Goal: Task Accomplishment & Management: Manage account settings

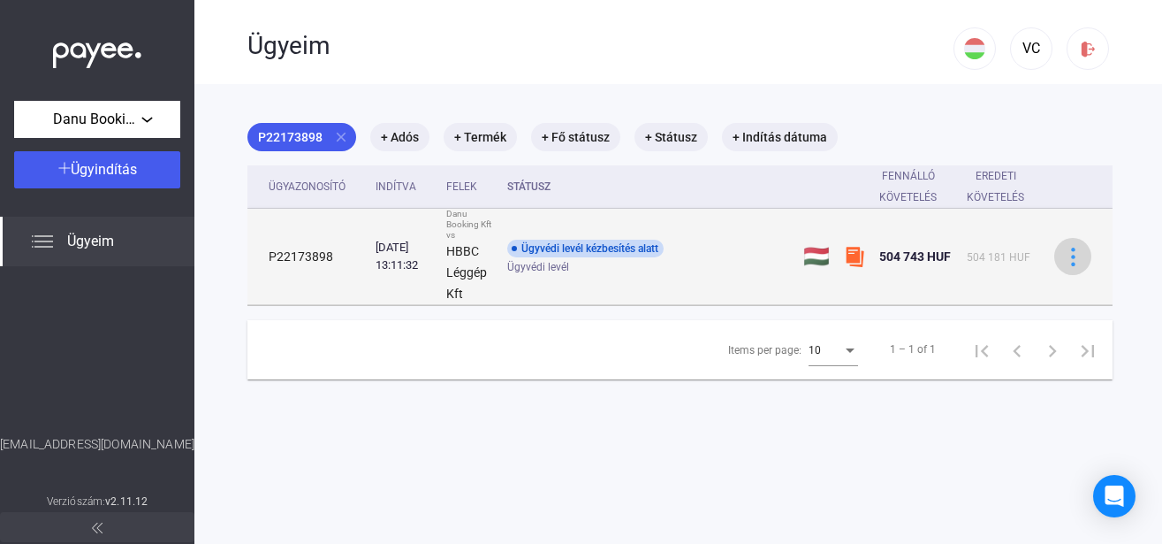
click at [1071, 261] on img at bounding box center [1073, 257] width 19 height 19
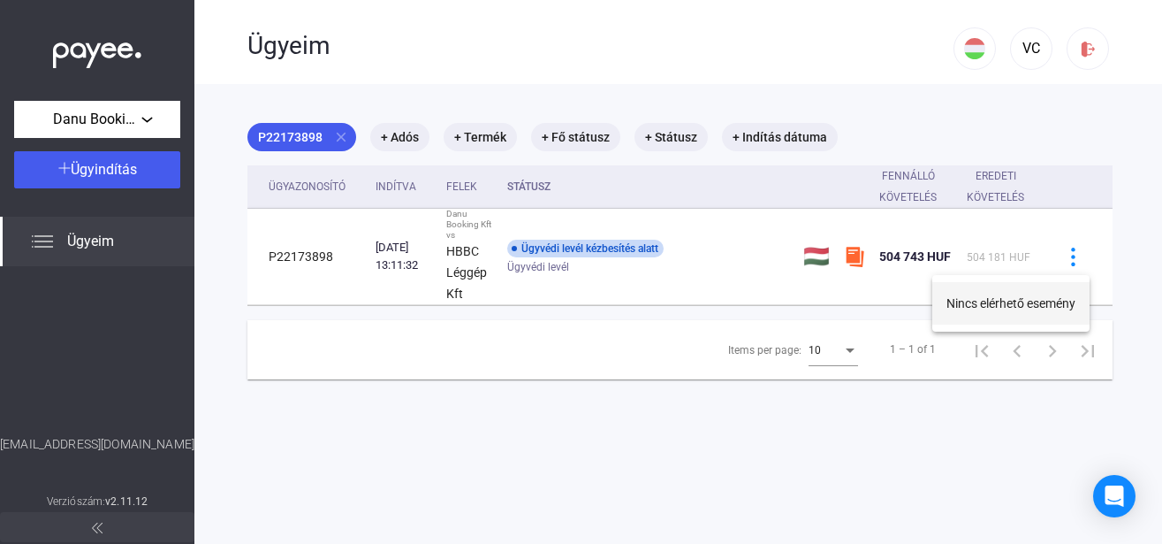
click at [1012, 305] on button "Nincs elérhető esemény" at bounding box center [1011, 303] width 157 height 42
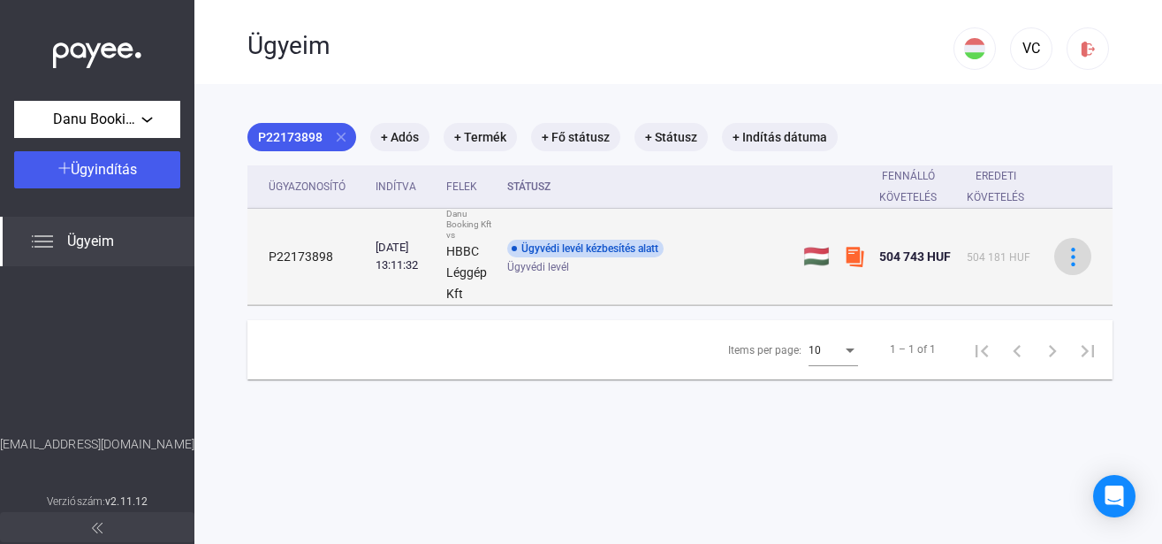
click at [1076, 258] on img at bounding box center [1073, 257] width 19 height 19
click at [1076, 258] on div at bounding box center [581, 272] width 1162 height 544
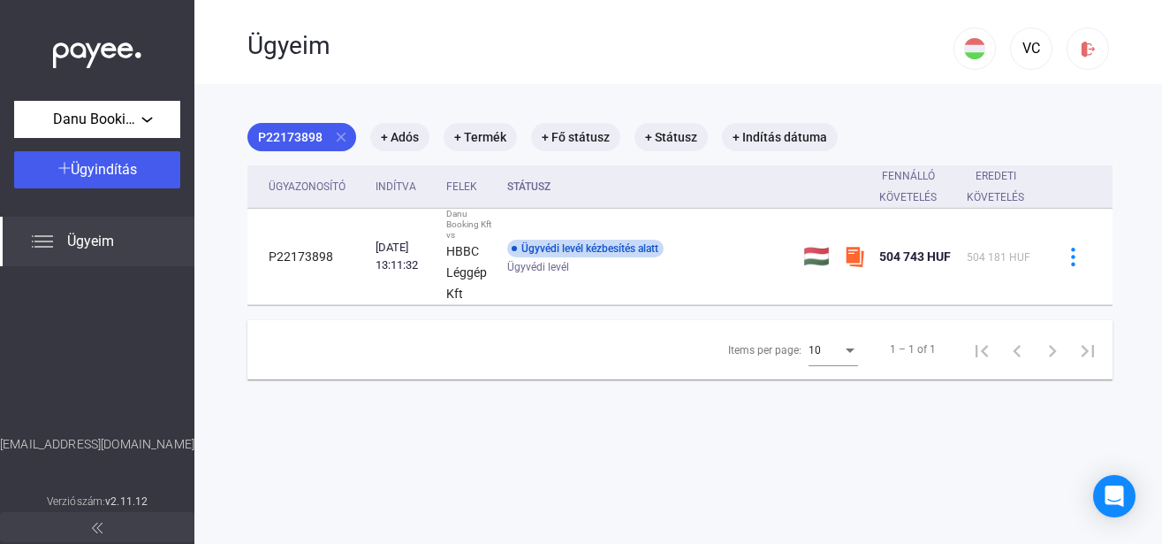
click at [499, 434] on main "P22173898 close + Adós + Termék + Fő státusz + Státusz + Indítás dátuma Ügyazon…" at bounding box center [680, 356] width 972 height 544
click at [1079, 45] on img at bounding box center [1088, 49] width 19 height 19
